Goal: Find specific page/section: Find specific page/section

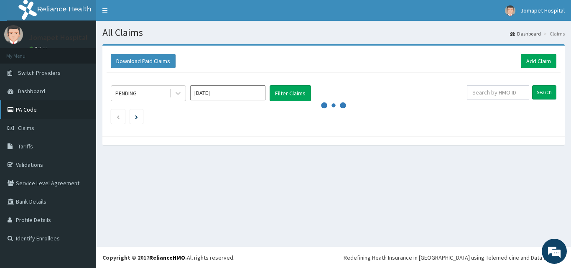
click at [30, 109] on link "PA Code" at bounding box center [48, 109] width 96 height 18
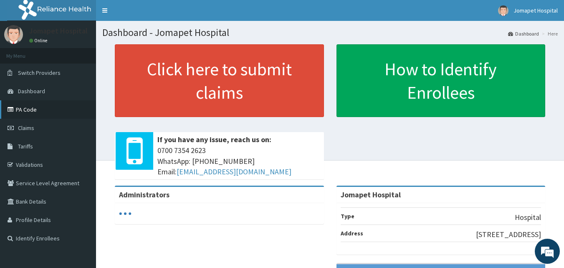
click at [28, 108] on link "PA Code" at bounding box center [48, 109] width 96 height 18
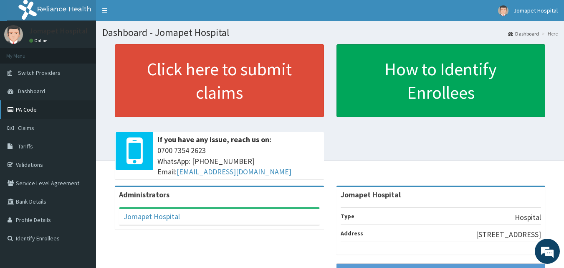
click at [30, 109] on link "PA Code" at bounding box center [48, 109] width 96 height 18
click at [26, 110] on link "PA Code" at bounding box center [48, 109] width 96 height 18
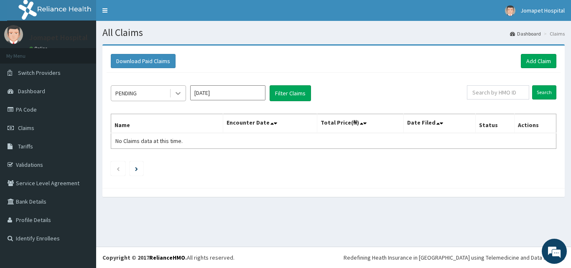
click at [180, 94] on icon at bounding box center [178, 93] width 8 height 8
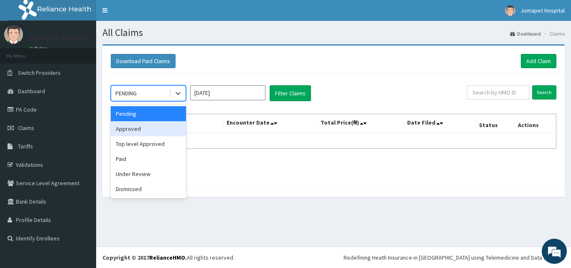
click at [140, 130] on div "Approved" at bounding box center [148, 128] width 75 height 15
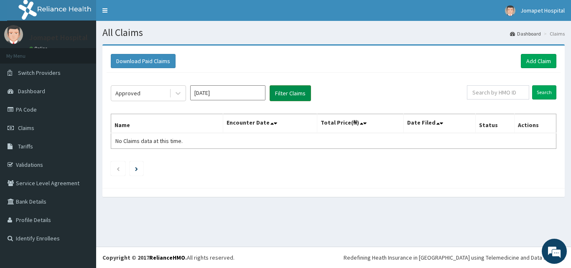
click at [280, 94] on button "Filter Claims" at bounding box center [289, 93] width 41 height 16
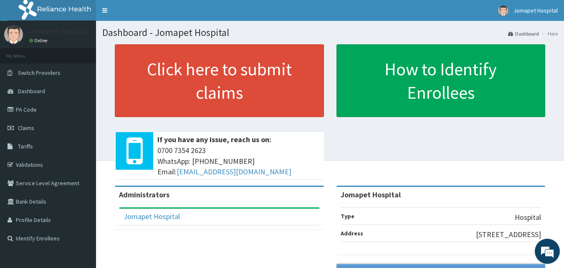
click at [102, 38] on h1 "Dashboard - Jomapet Hospital" at bounding box center [330, 32] width 456 height 11
click at [100, 11] on link "Toggle navigation" at bounding box center [105, 10] width 18 height 21
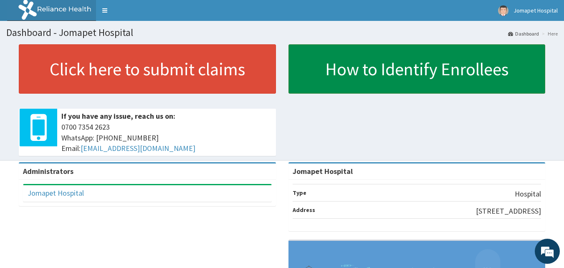
click at [340, 66] on link "How to Identify Enrollees" at bounding box center [417, 68] width 257 height 49
